Goal: Information Seeking & Learning: Learn about a topic

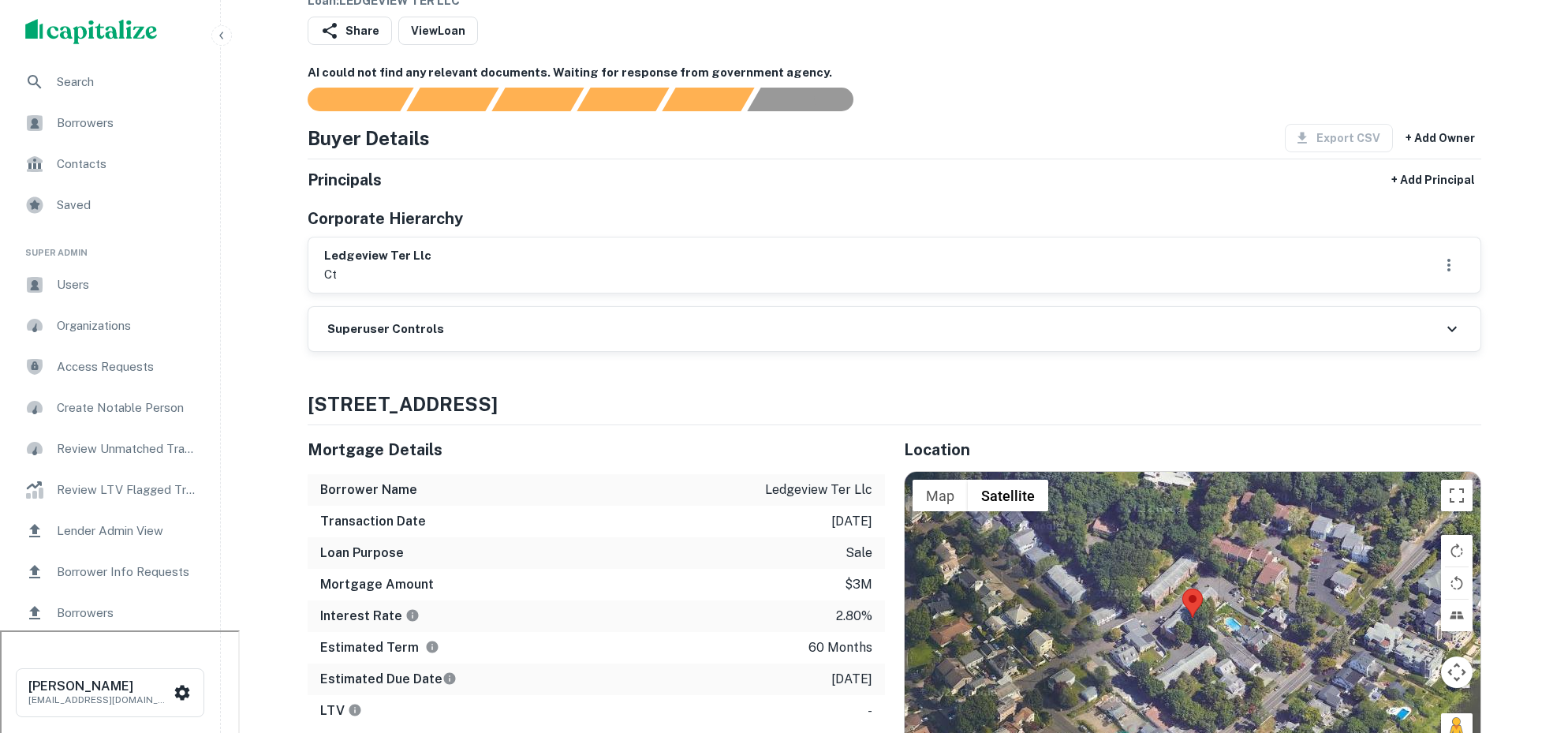
click at [91, 87] on span "Search" at bounding box center [127, 81] width 142 height 19
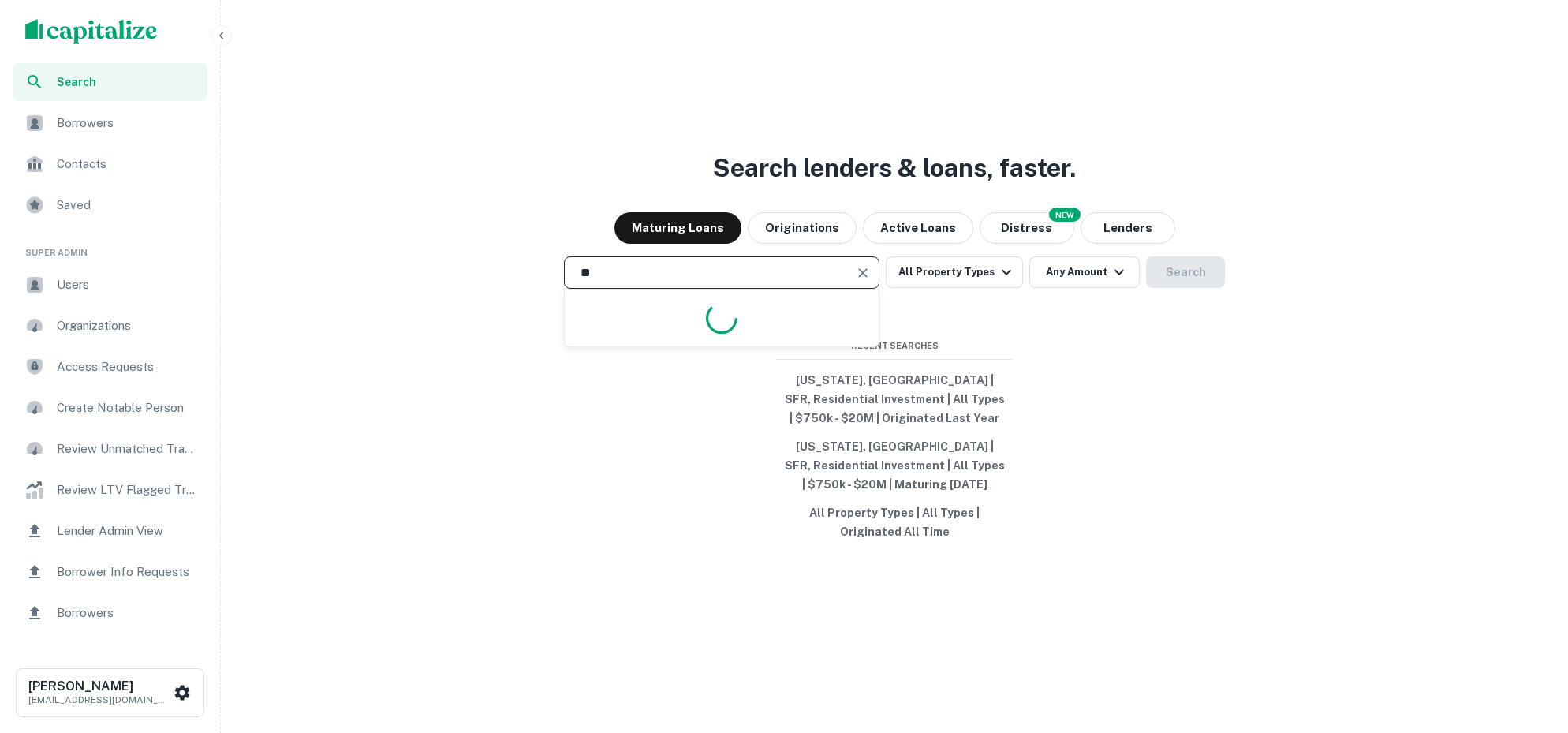
type input "*"
type input "**********"
click at [1193, 280] on button "Search" at bounding box center [1185, 271] width 78 height 32
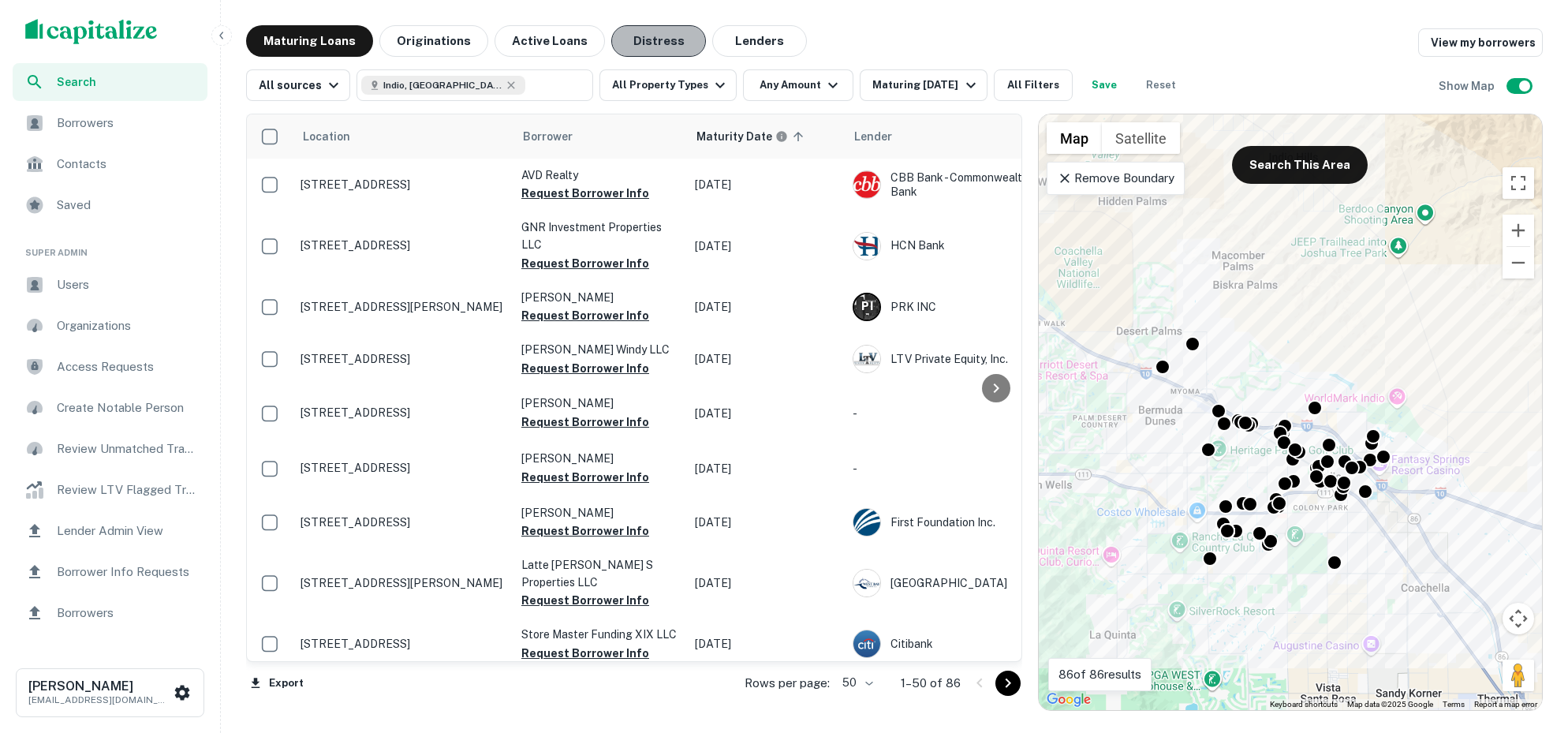
click at [652, 37] on button "Distress" at bounding box center [658, 41] width 95 height 32
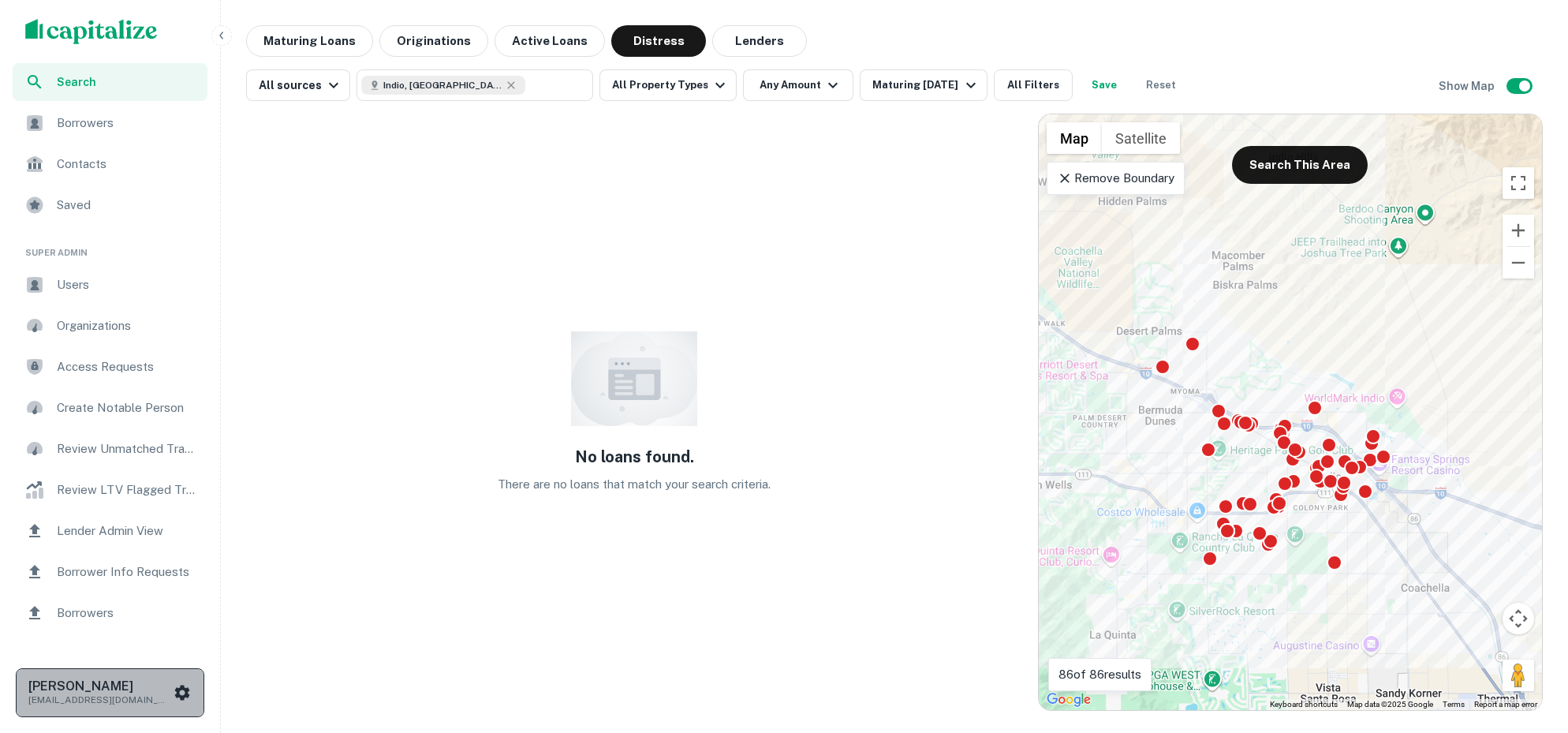
click at [67, 671] on button "Luke Tremblay ltremblay1995@gmail.com" at bounding box center [109, 692] width 188 height 49
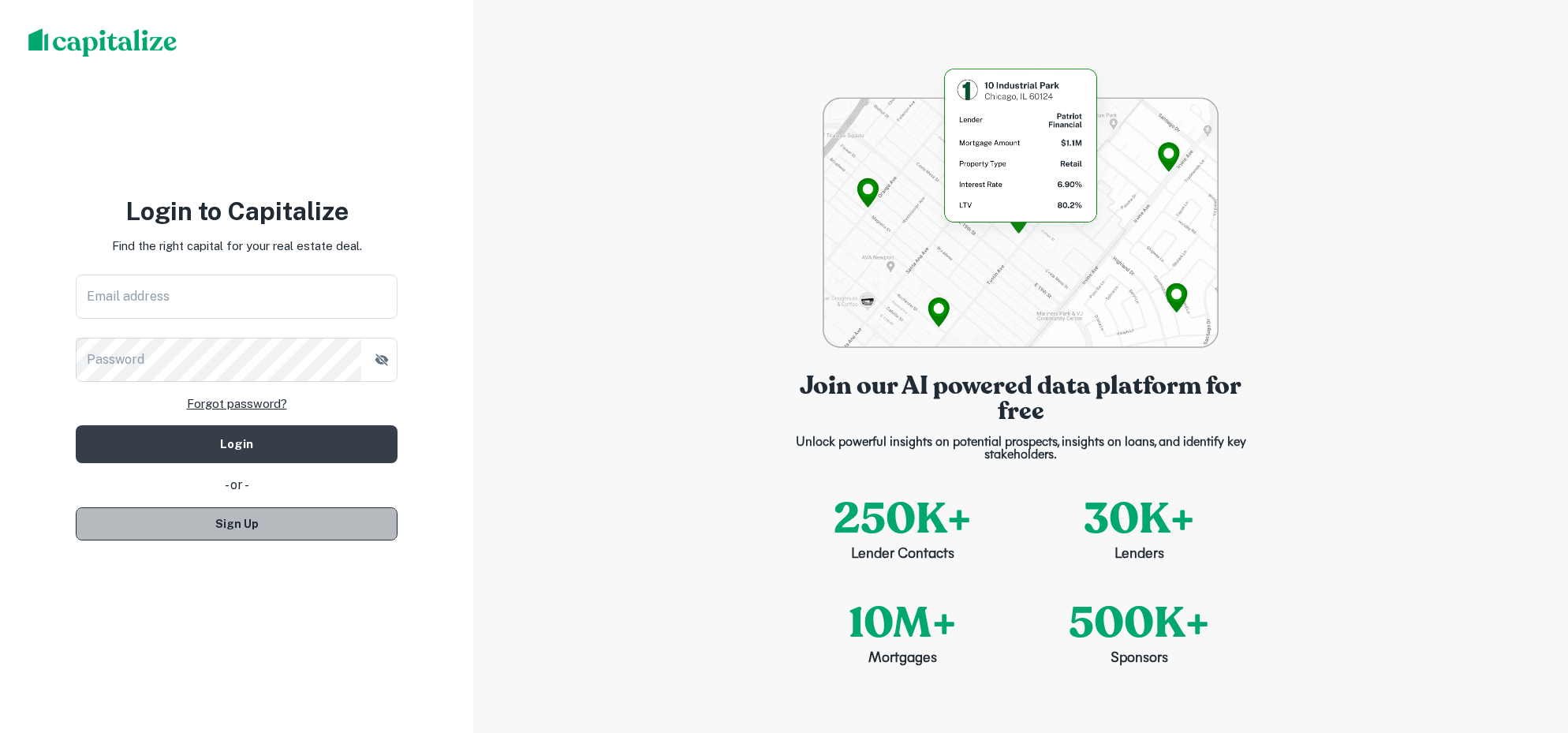
click at [300, 510] on button "Sign Up" at bounding box center [236, 523] width 322 height 33
select select "**"
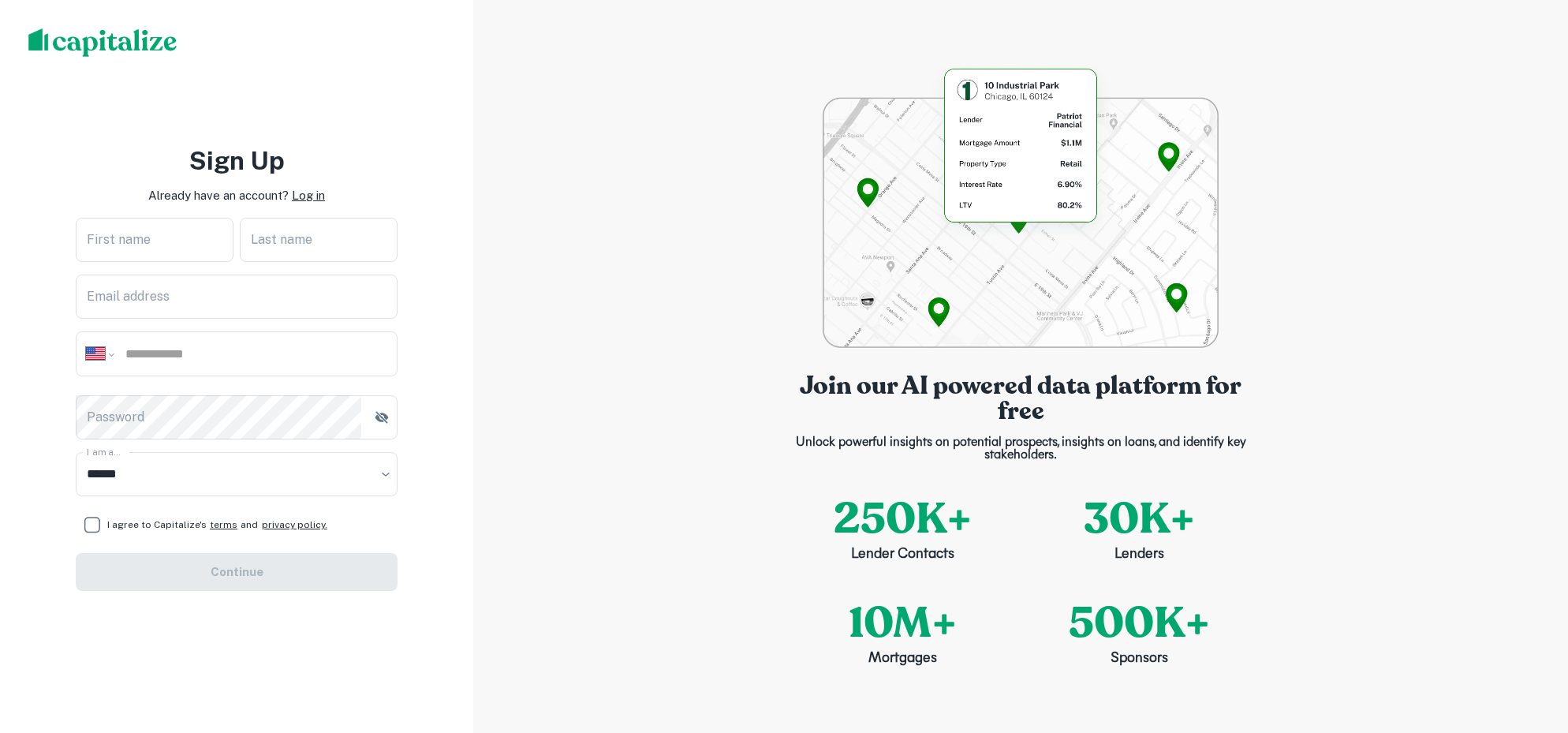
click at [302, 197] on p "Log in" at bounding box center [308, 195] width 33 height 19
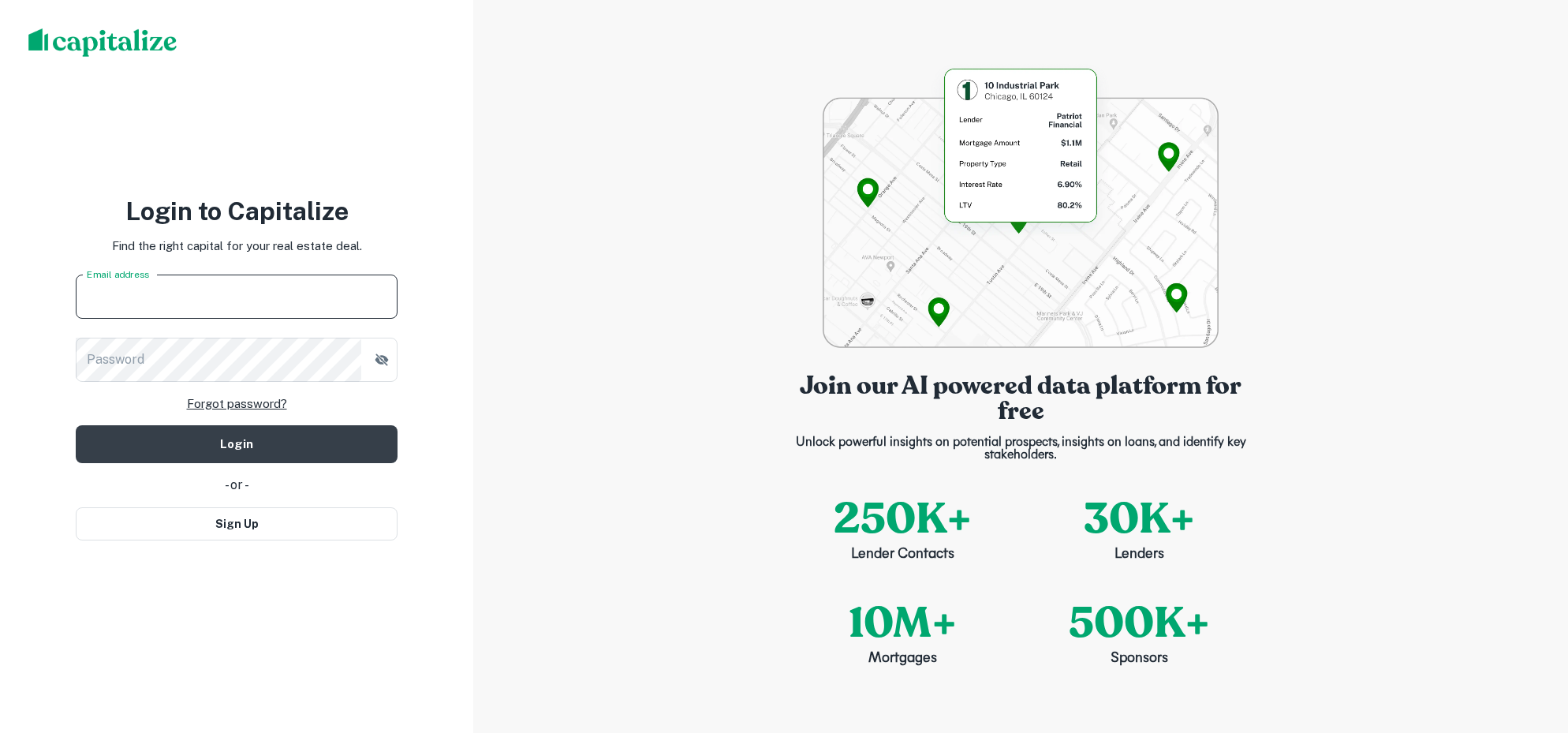
click at [288, 277] on input "Email address" at bounding box center [236, 296] width 322 height 44
type input "**********"
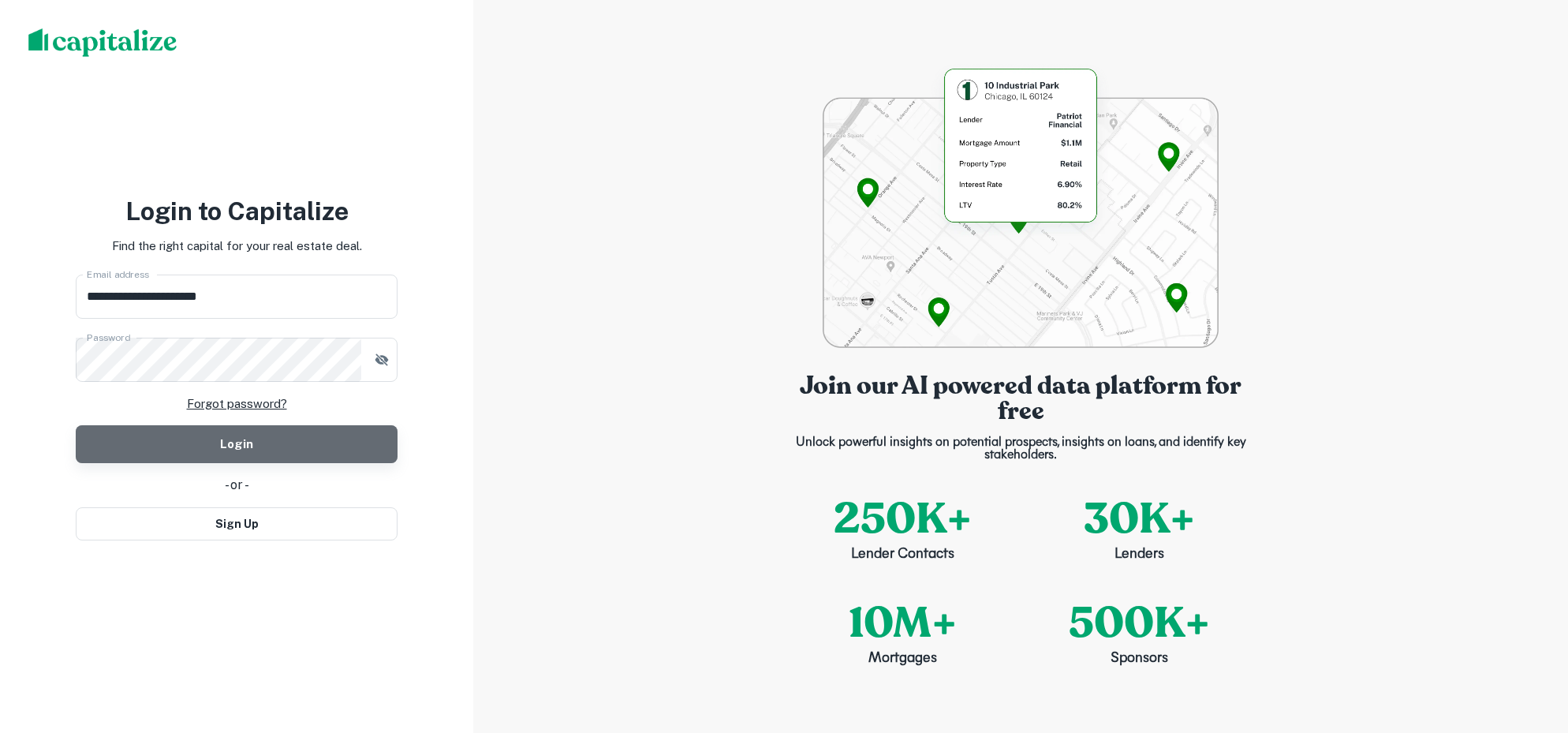
click at [383, 442] on button "Login" at bounding box center [236, 444] width 322 height 38
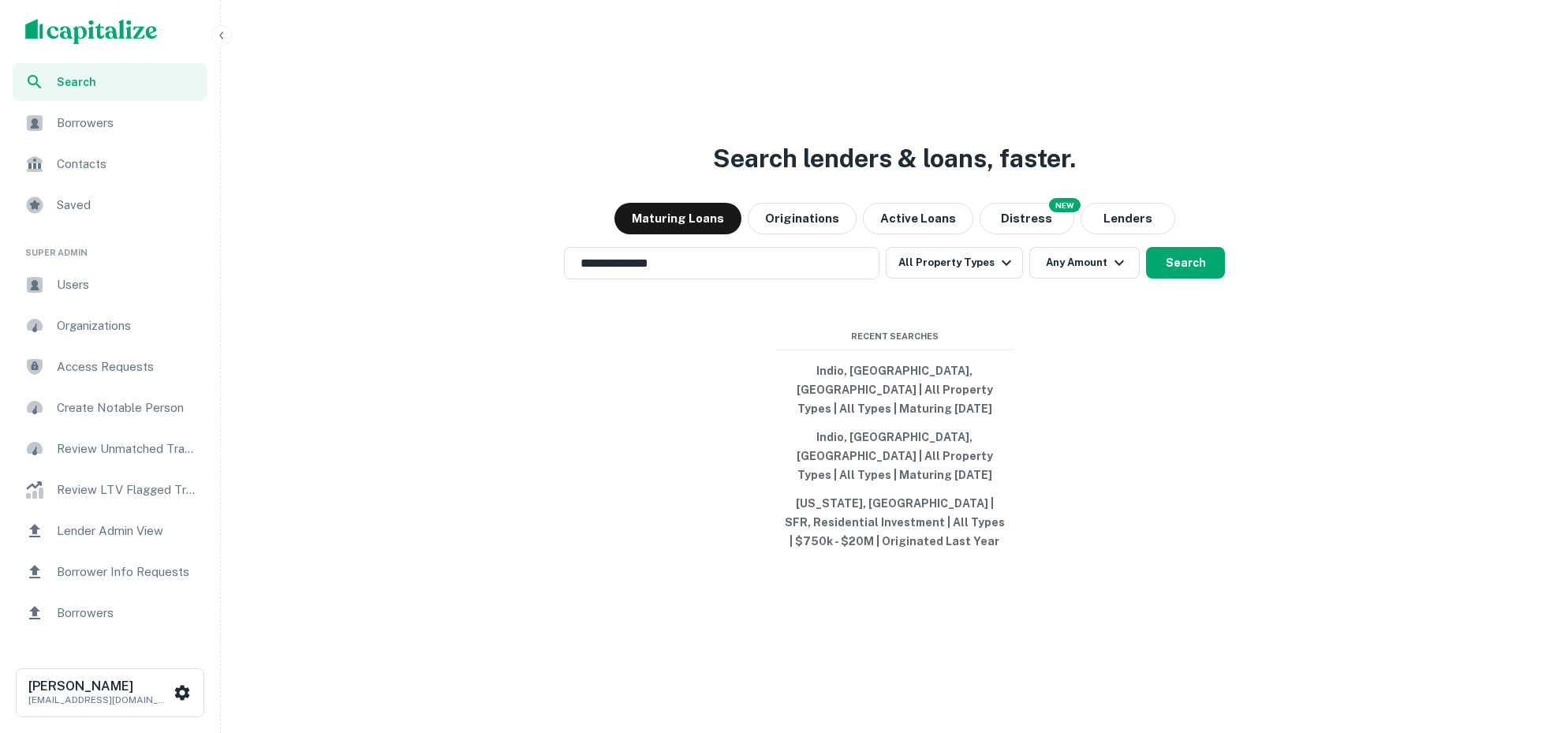
click at [69, 279] on span "Users" at bounding box center [127, 284] width 142 height 19
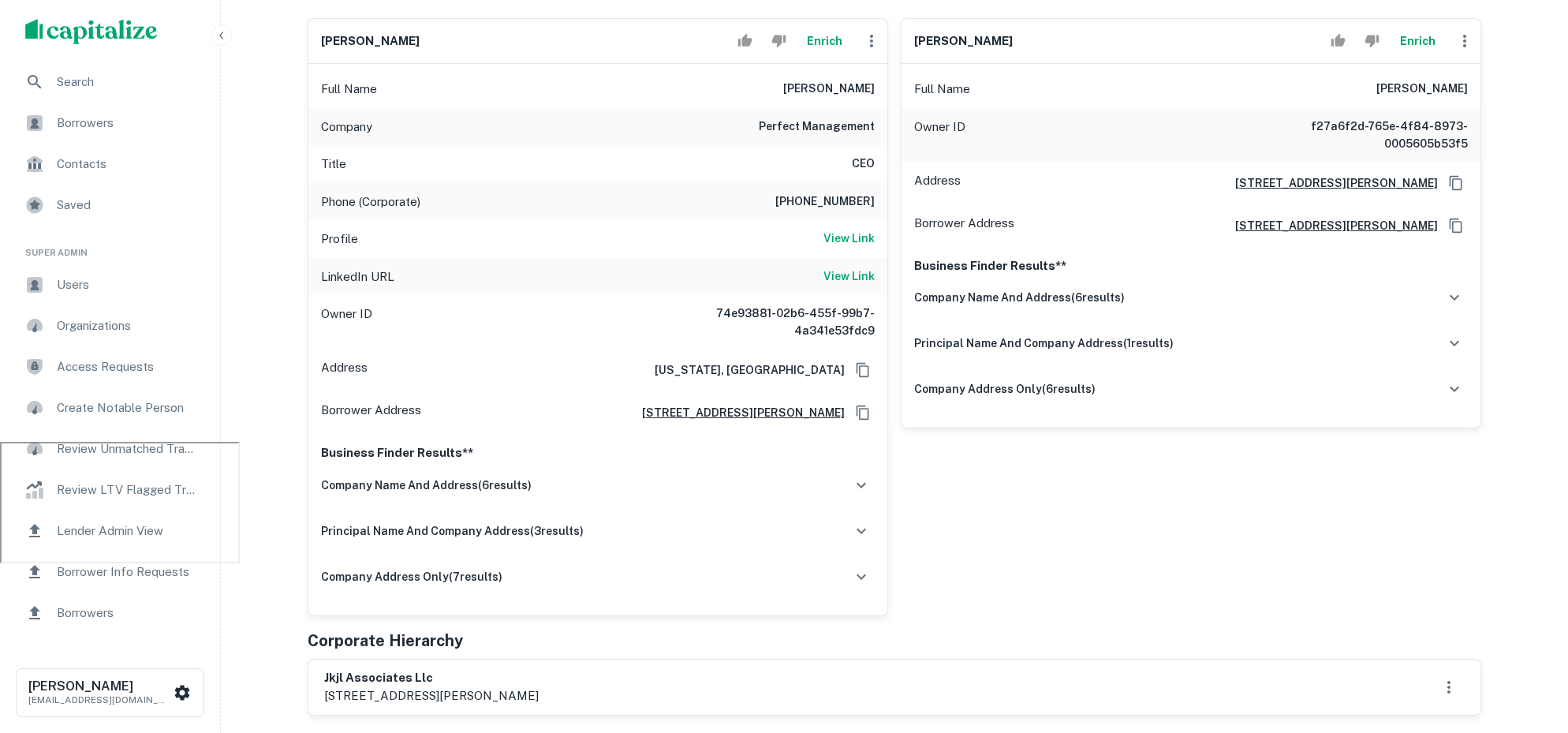
scroll to position [297, 0]
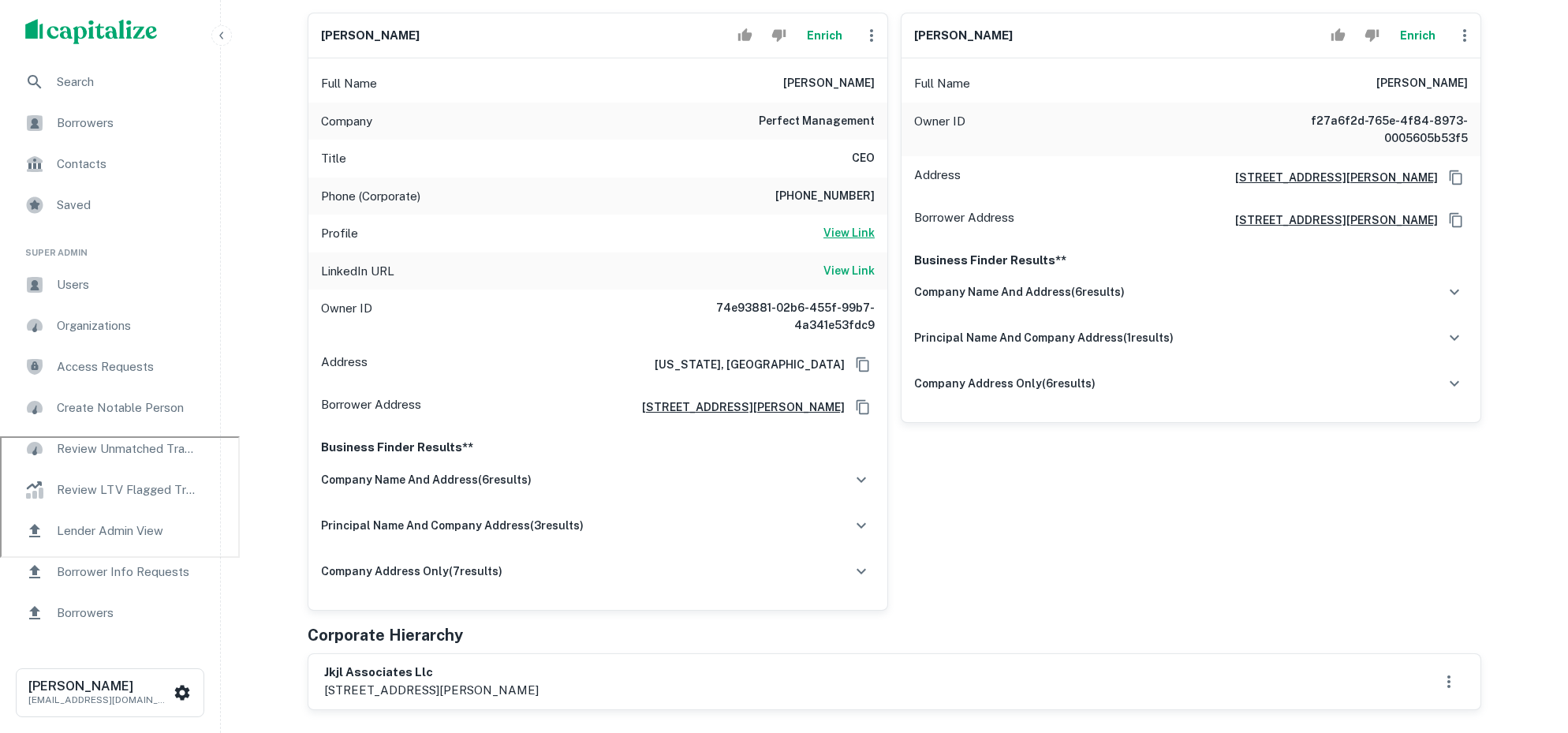
click at [864, 224] on h6 "View Link" at bounding box center [848, 232] width 51 height 17
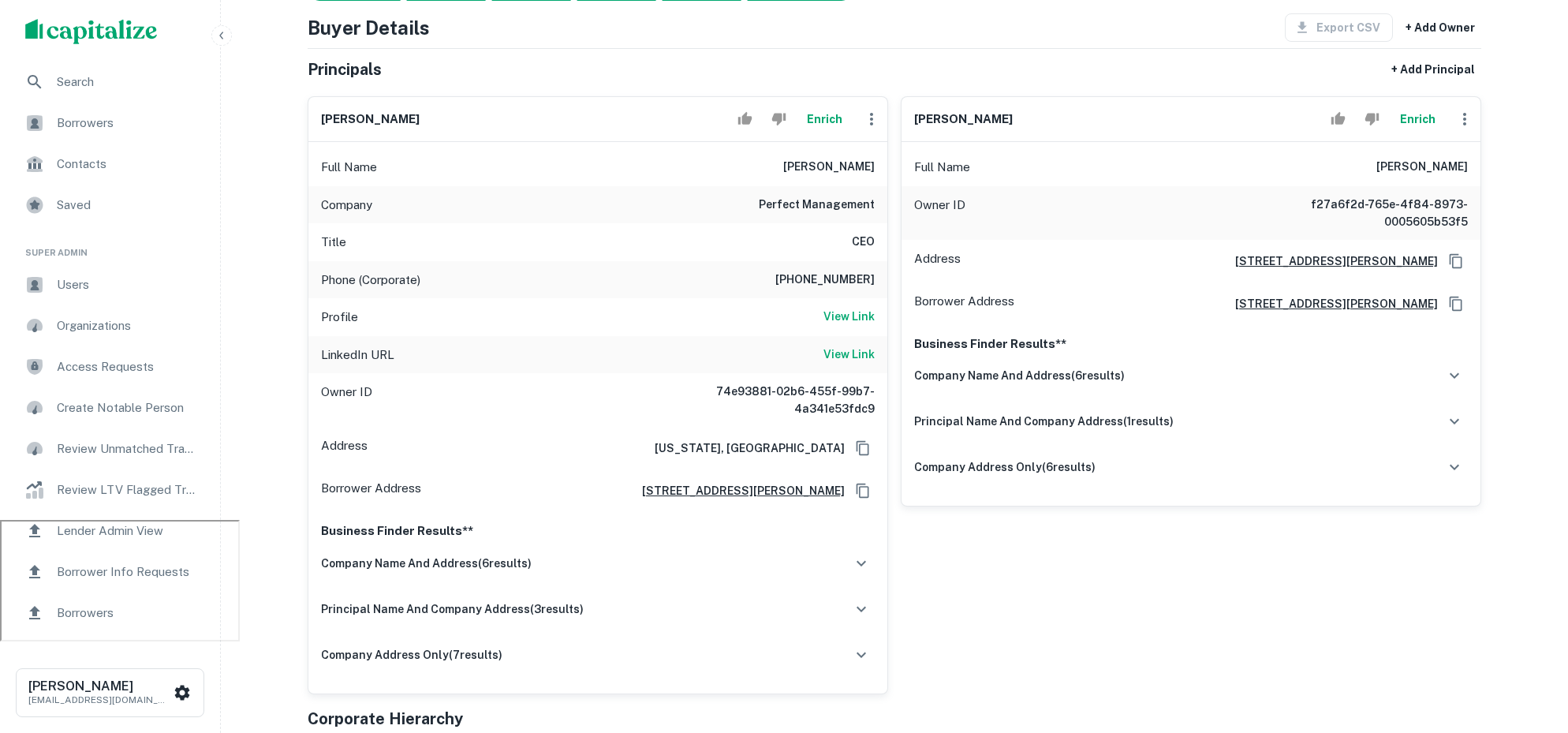
scroll to position [192, 0]
